Goal: Task Accomplishment & Management: Use online tool/utility

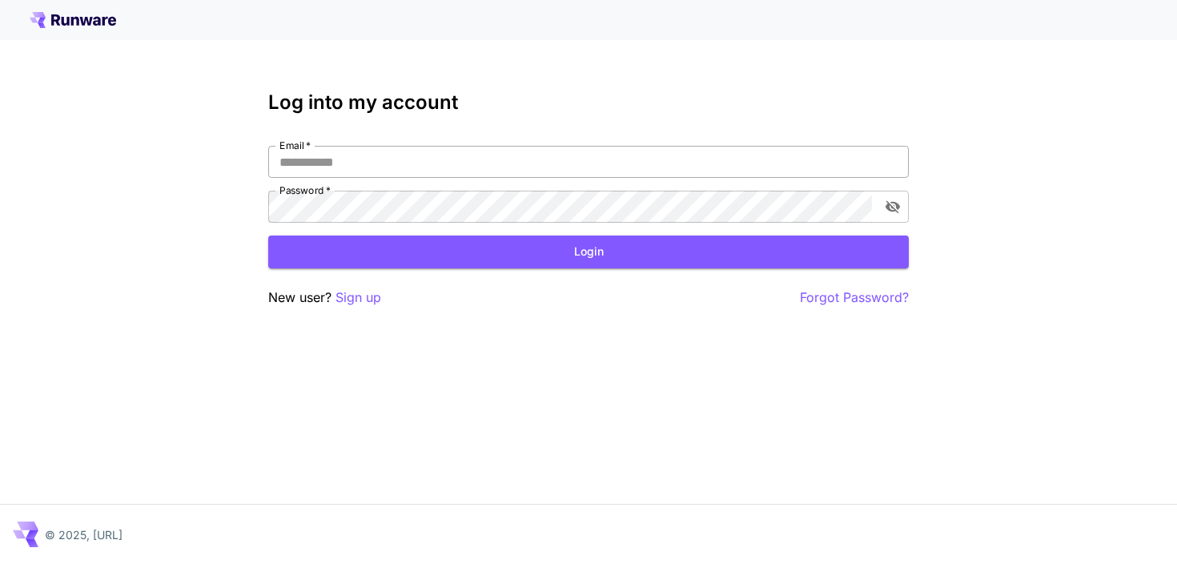
click at [727, 164] on input "Email   *" at bounding box center [588, 162] width 641 height 32
type input "**********"
click at [631, 247] on button "Login" at bounding box center [588, 251] width 641 height 33
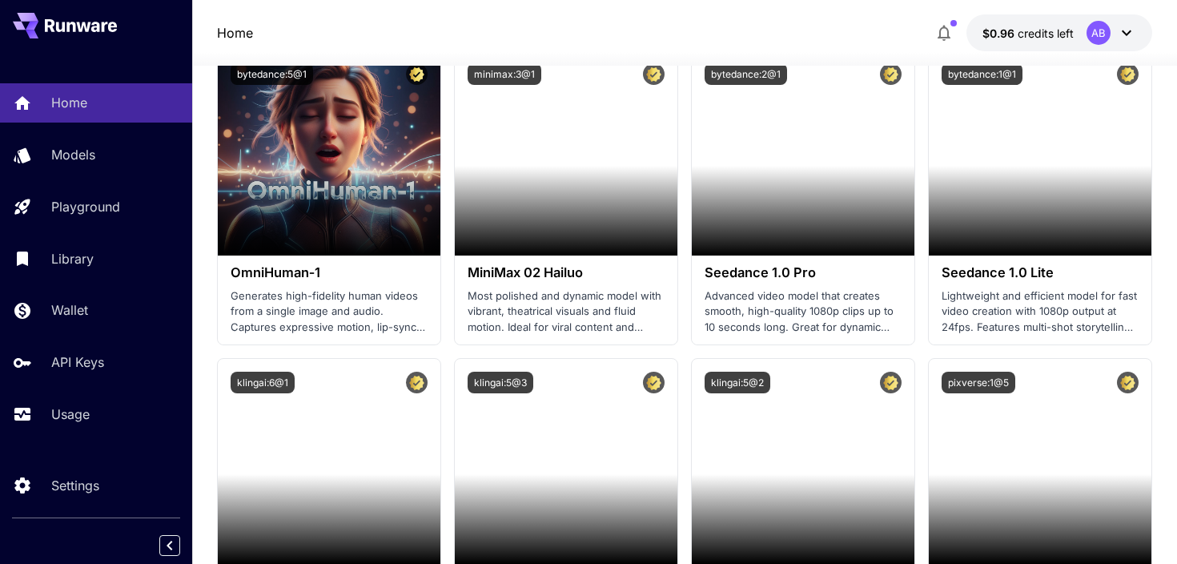
scroll to position [189, 0]
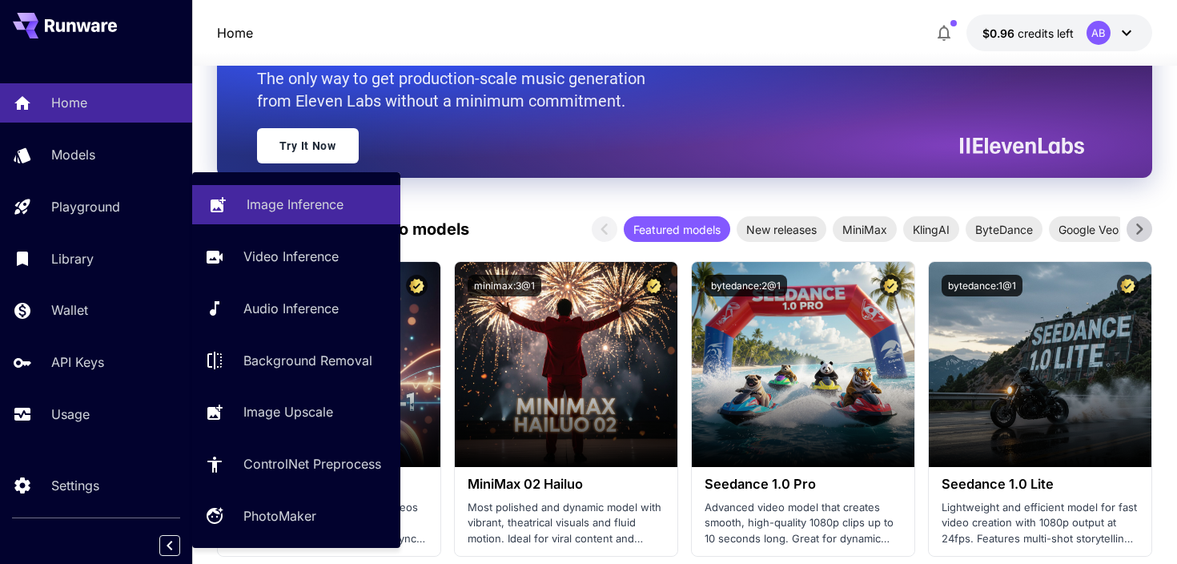
click at [232, 207] on link "Image Inference" at bounding box center [296, 204] width 208 height 39
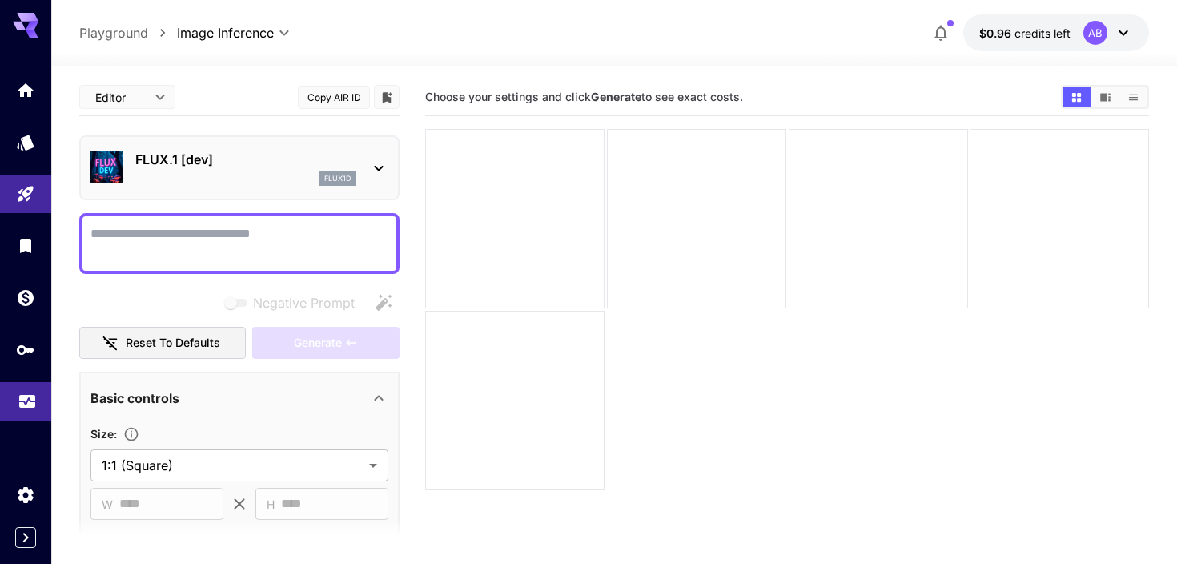
click at [35, 401] on icon "Usage" at bounding box center [27, 397] width 19 height 19
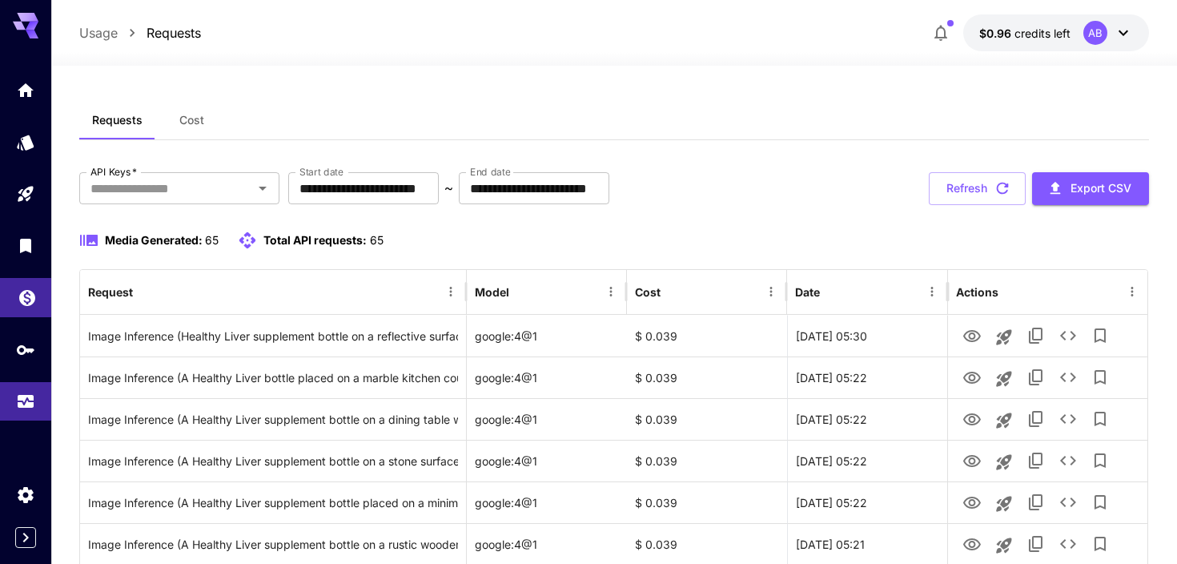
click at [27, 305] on icon "Wallet" at bounding box center [27, 296] width 19 height 19
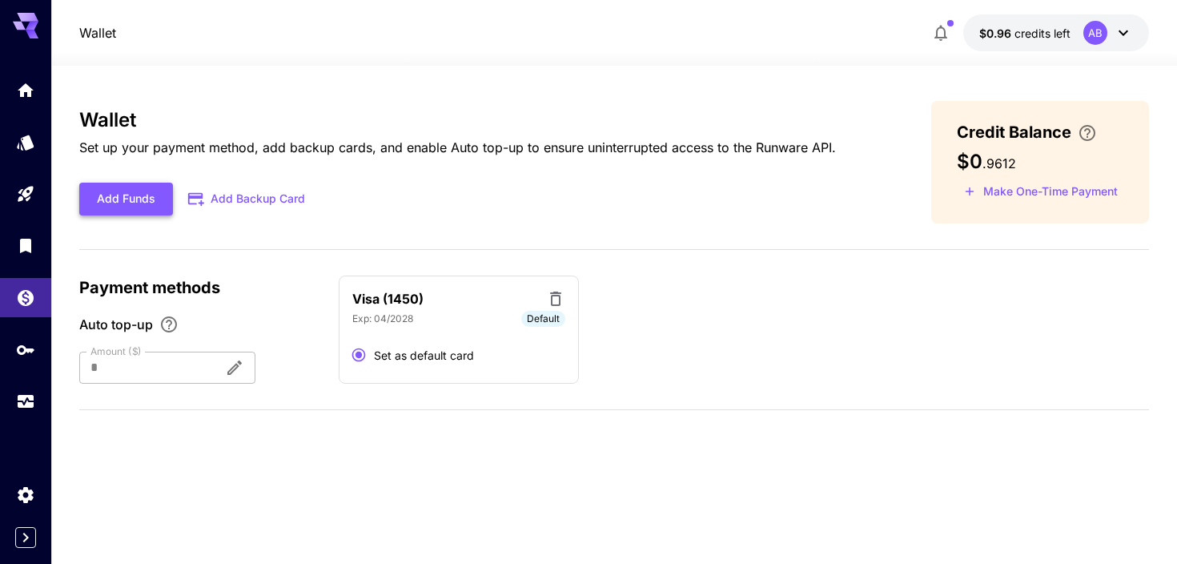
click at [162, 204] on button "Add Funds" at bounding box center [126, 199] width 94 height 33
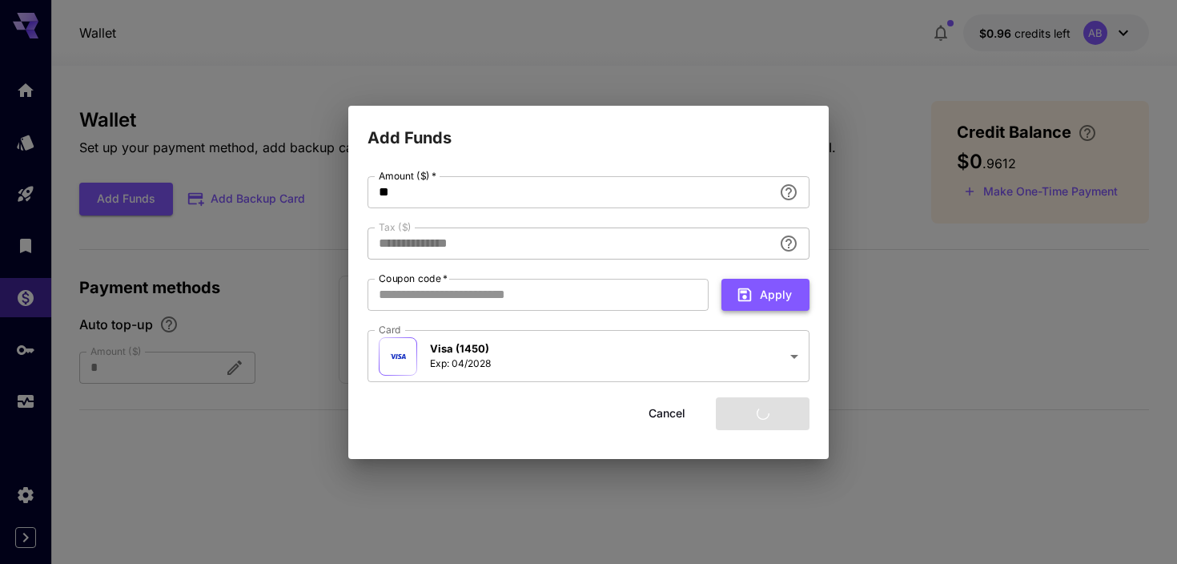
type input "****"
click at [778, 419] on button "Add funds" at bounding box center [763, 413] width 94 height 33
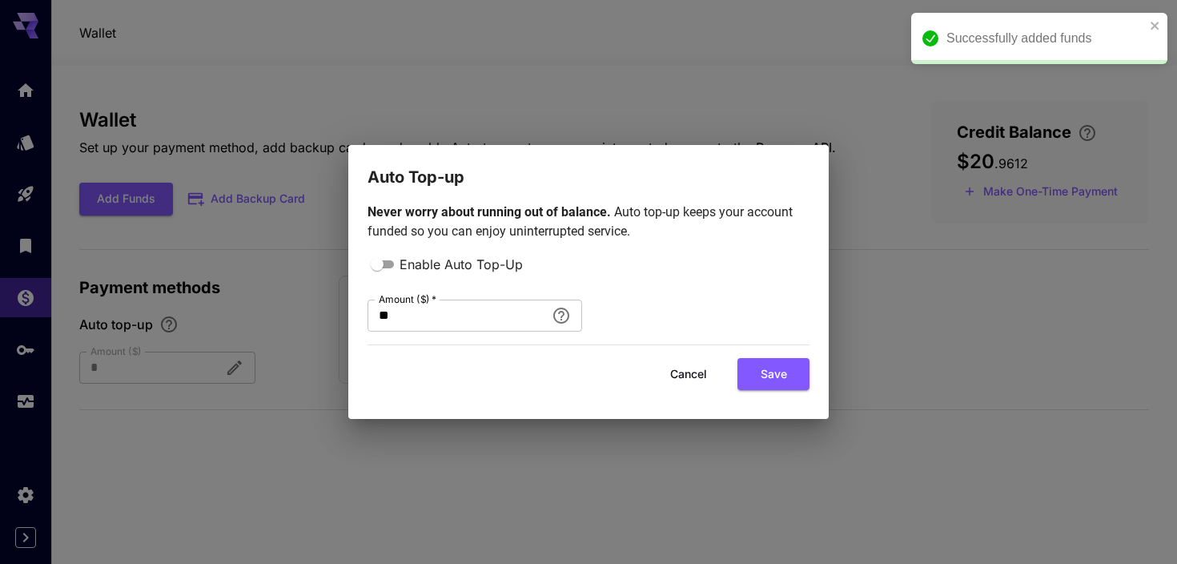
click at [706, 372] on button "Cancel" at bounding box center [689, 374] width 72 height 33
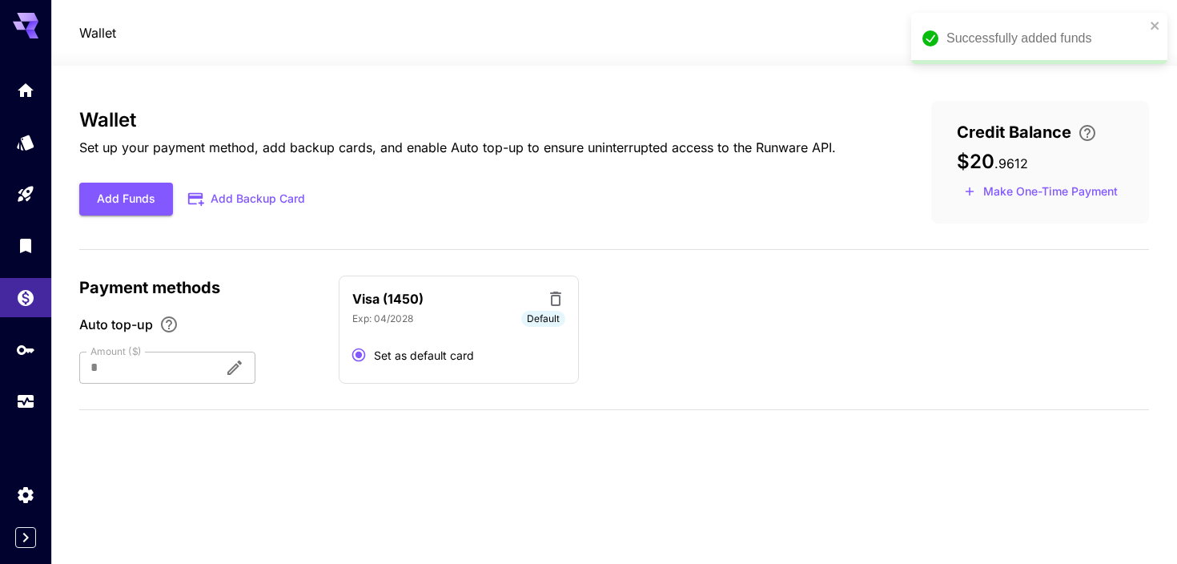
click at [1162, 30] on div "Successfully added funds" at bounding box center [1039, 38] width 256 height 51
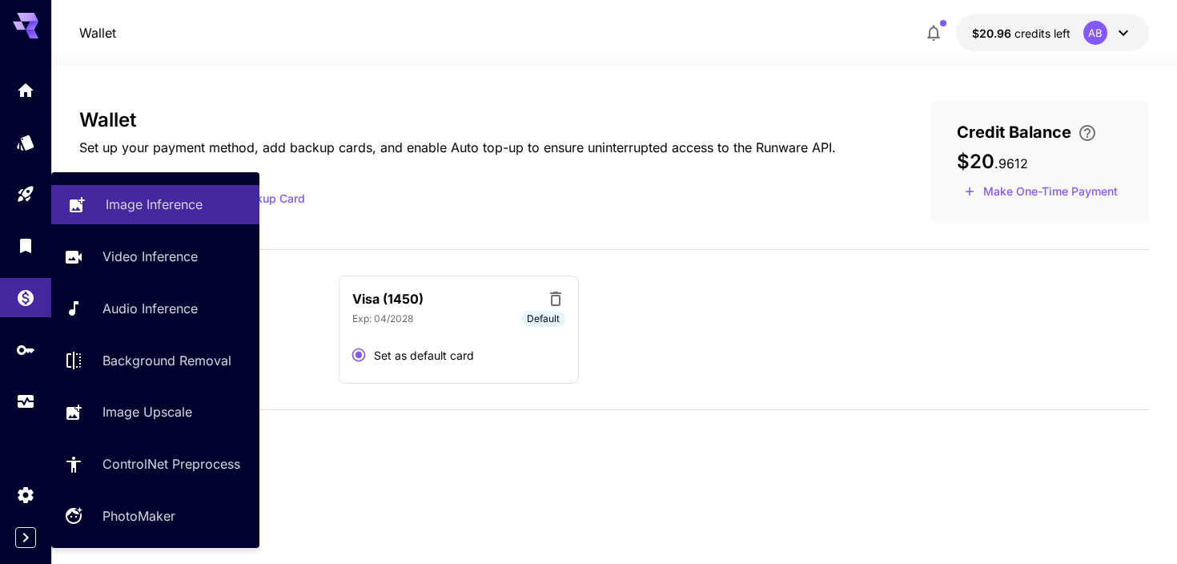
click at [128, 203] on p "Image Inference" at bounding box center [154, 204] width 97 height 19
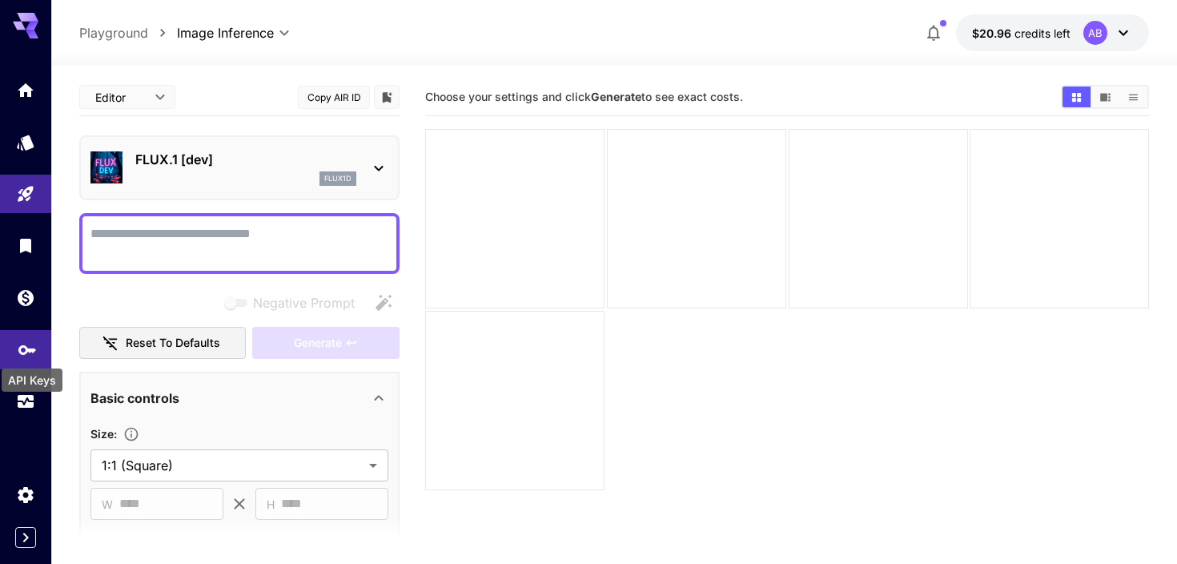
click at [26, 349] on icon "API Keys" at bounding box center [27, 345] width 18 height 10
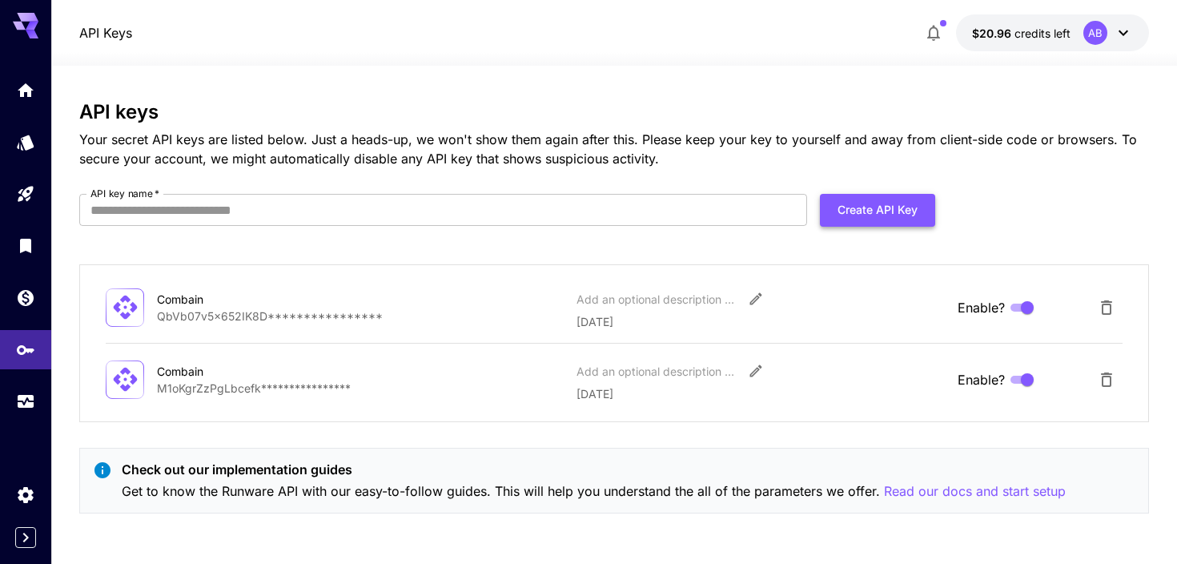
click at [854, 213] on button "Create API Key" at bounding box center [877, 210] width 115 height 33
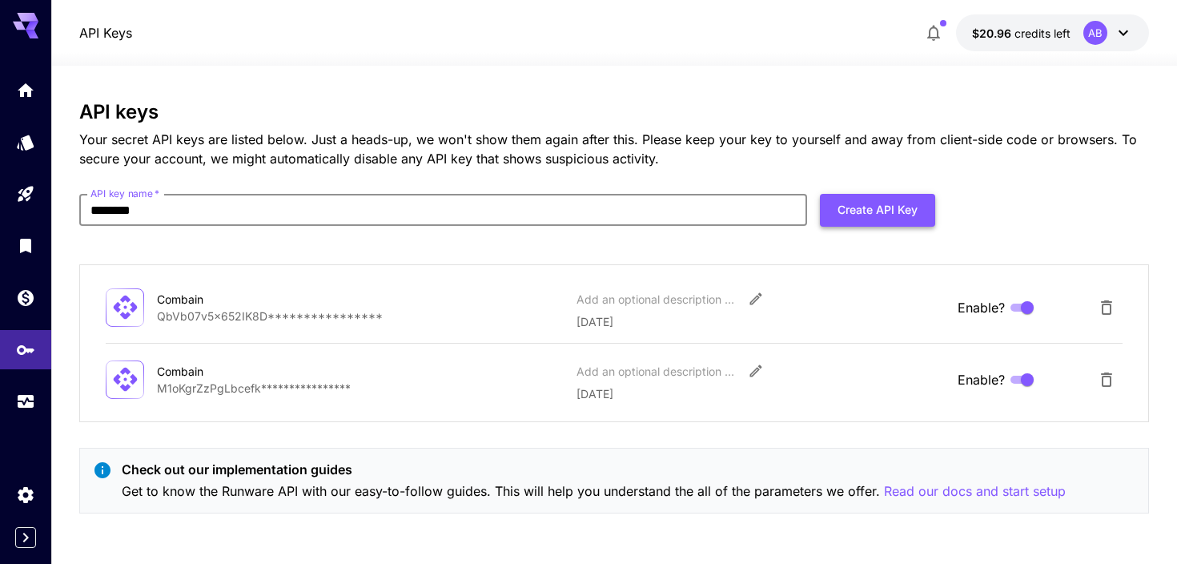
type input "********"
click at [861, 209] on button "Create API Key" at bounding box center [877, 210] width 115 height 33
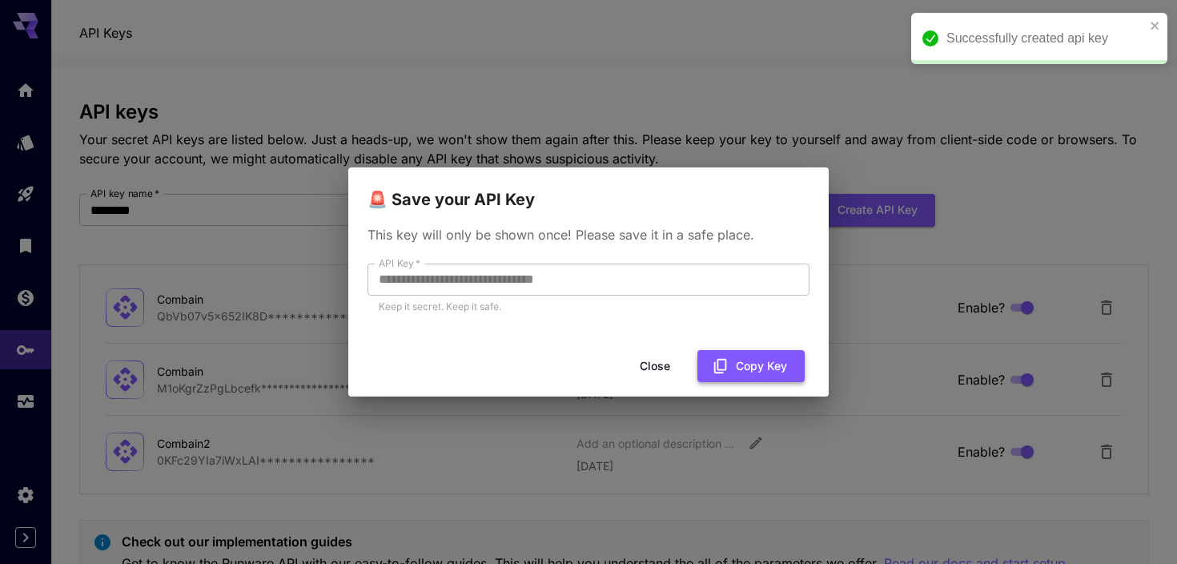
click at [735, 361] on button "Copy Key" at bounding box center [750, 366] width 107 height 33
click at [672, 366] on button "Close" at bounding box center [655, 366] width 72 height 33
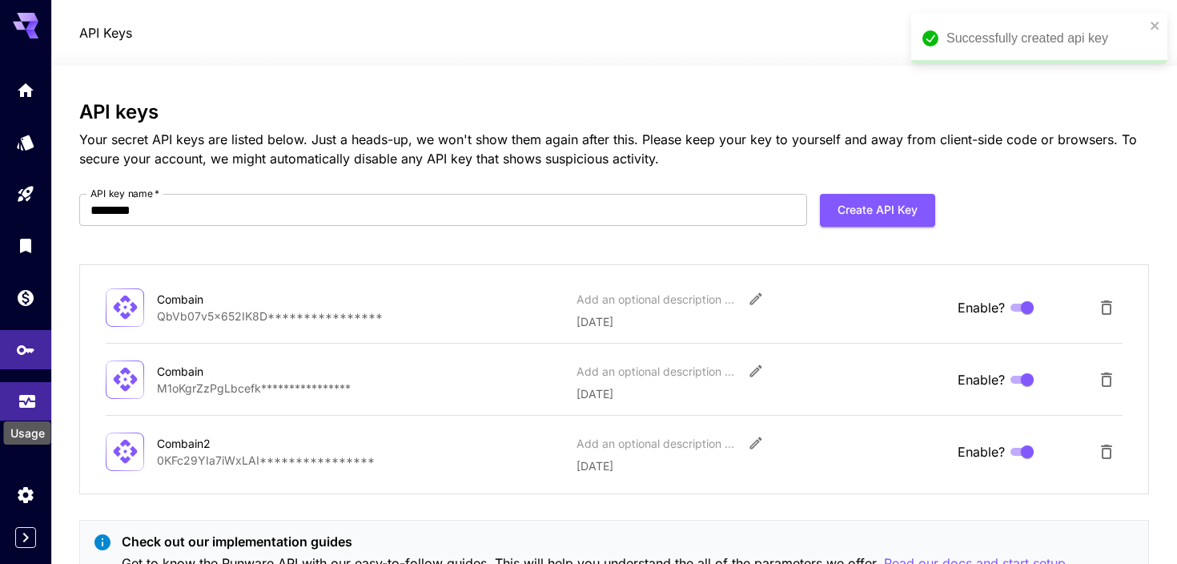
click at [27, 403] on icon "Usage" at bounding box center [27, 400] width 16 height 8
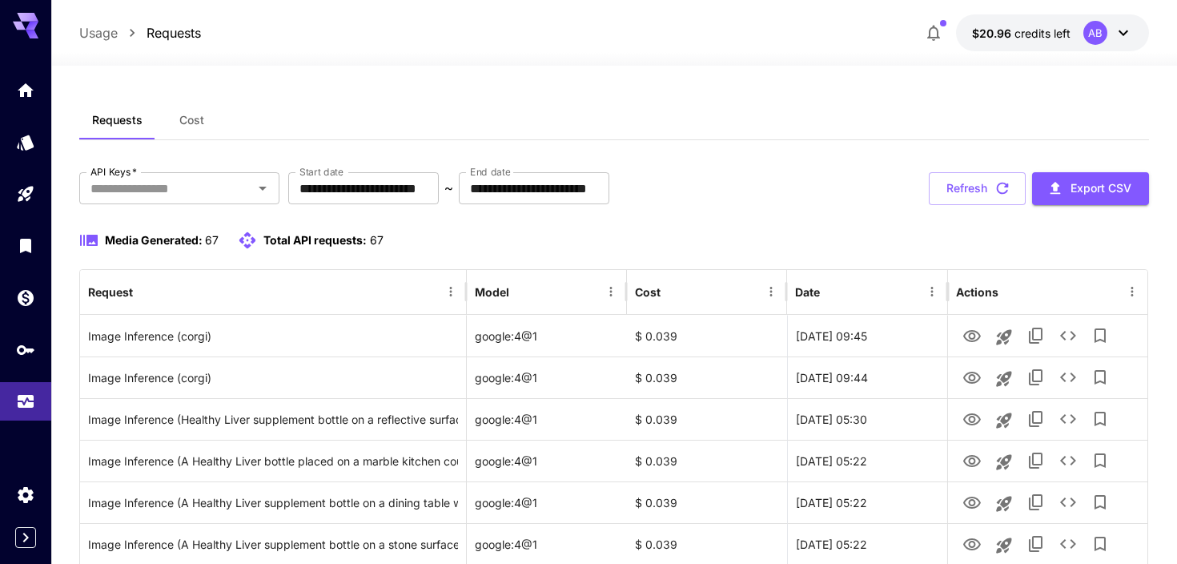
scroll to position [5, 0]
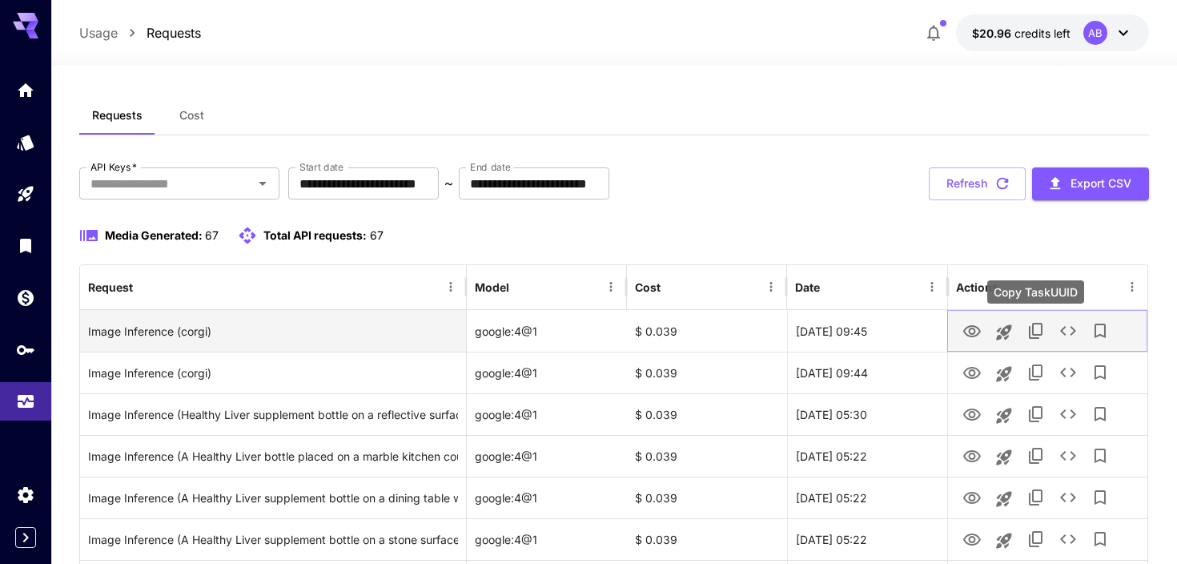
click at [1036, 329] on icon "Copy TaskUUID" at bounding box center [1035, 330] width 19 height 19
